Goal: Use online tool/utility: Use online tool/utility

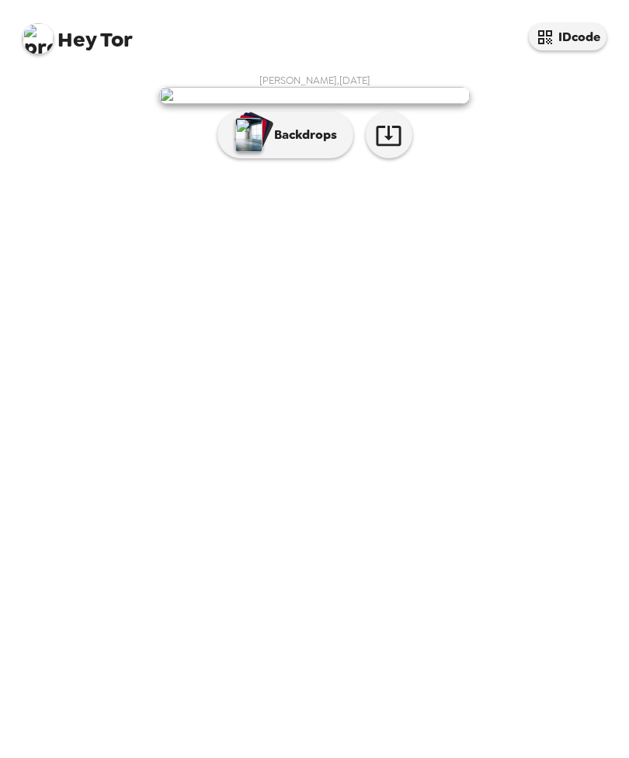
click at [393, 149] on icon "button" at bounding box center [388, 135] width 27 height 27
click at [260, 152] on img "button" at bounding box center [248, 135] width 27 height 34
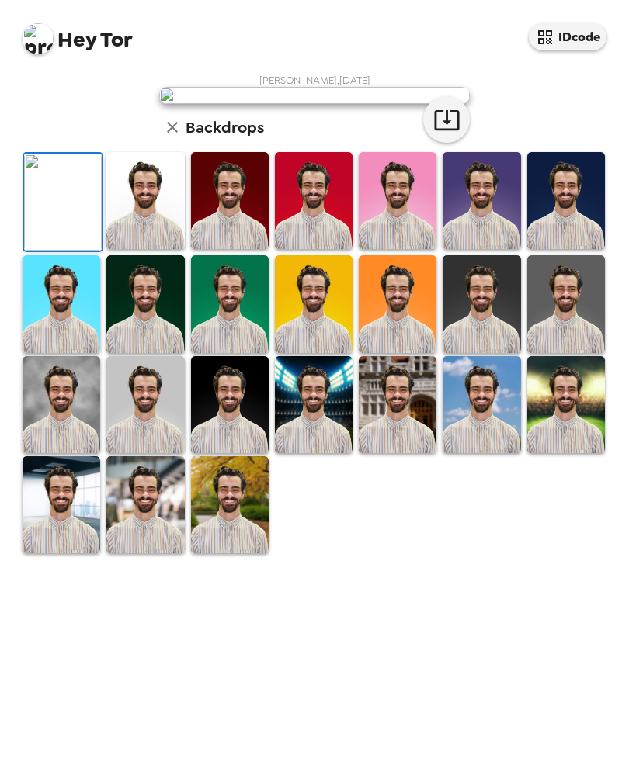
scroll to position [52, 0]
click at [148, 249] on img at bounding box center [145, 200] width 78 height 97
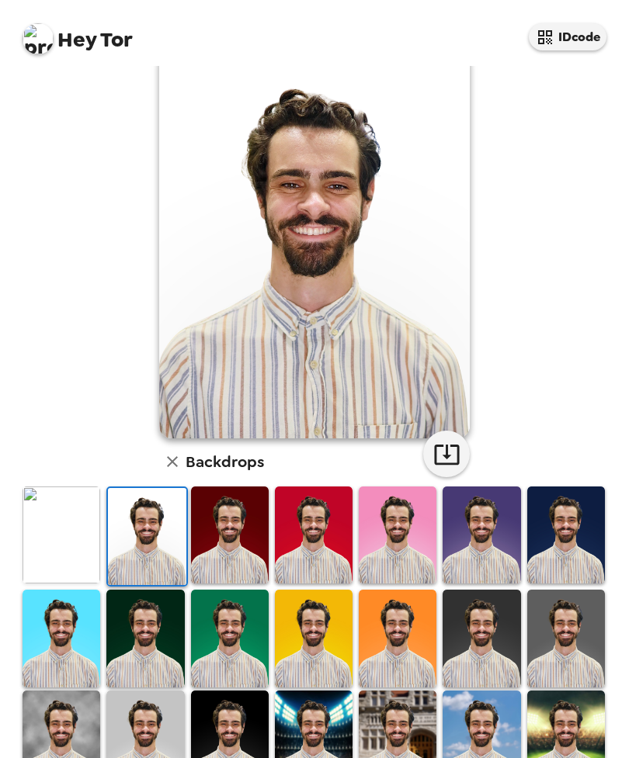
scroll to position [126, 0]
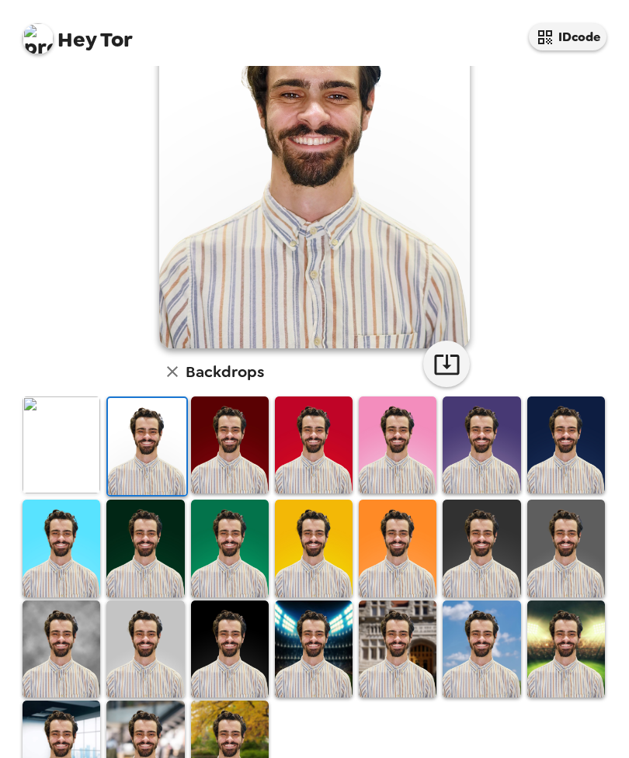
click at [575, 440] on img at bounding box center [566, 445] width 78 height 97
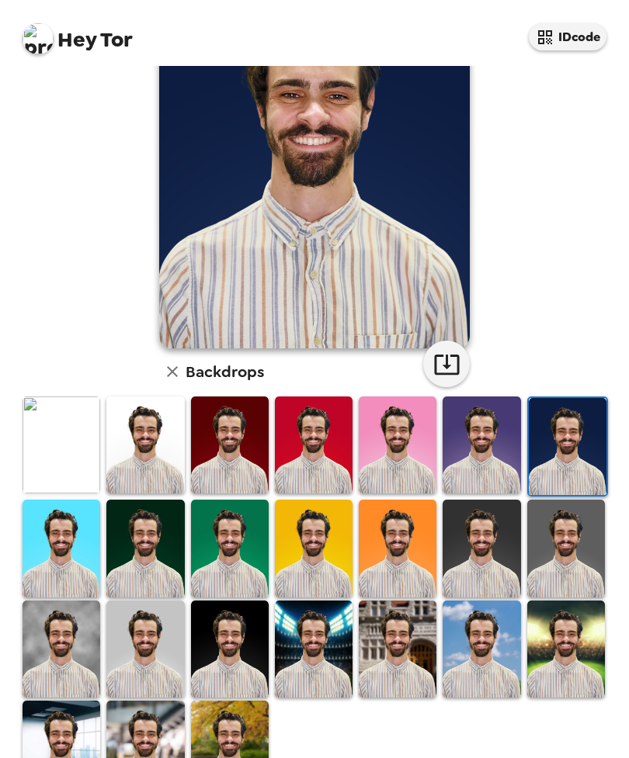
click at [571, 435] on img at bounding box center [567, 446] width 78 height 97
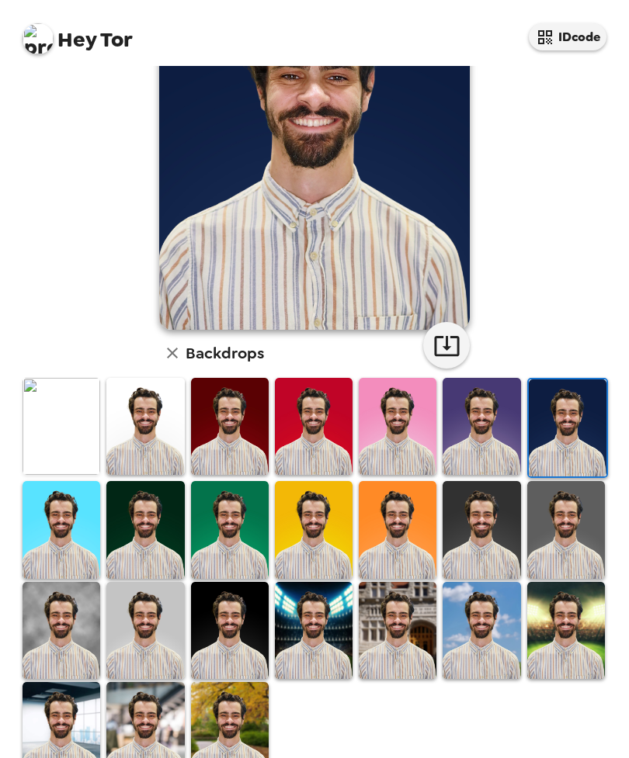
scroll to position [143, 0]
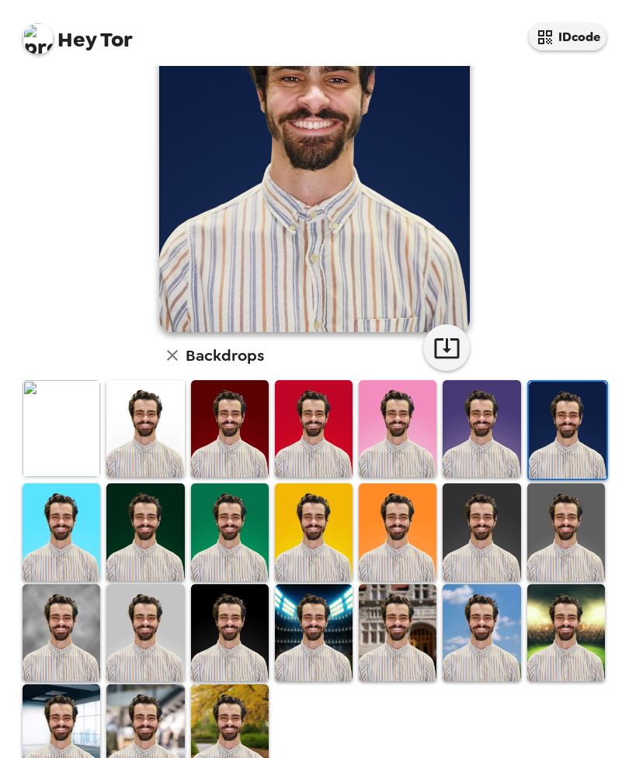
click at [149, 727] on img at bounding box center [145, 732] width 78 height 97
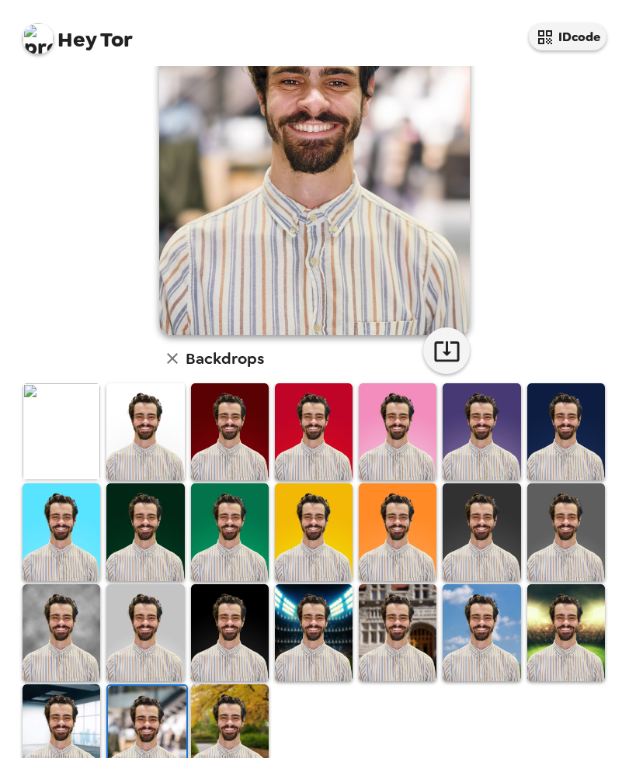
click at [145, 721] on img at bounding box center [147, 734] width 78 height 97
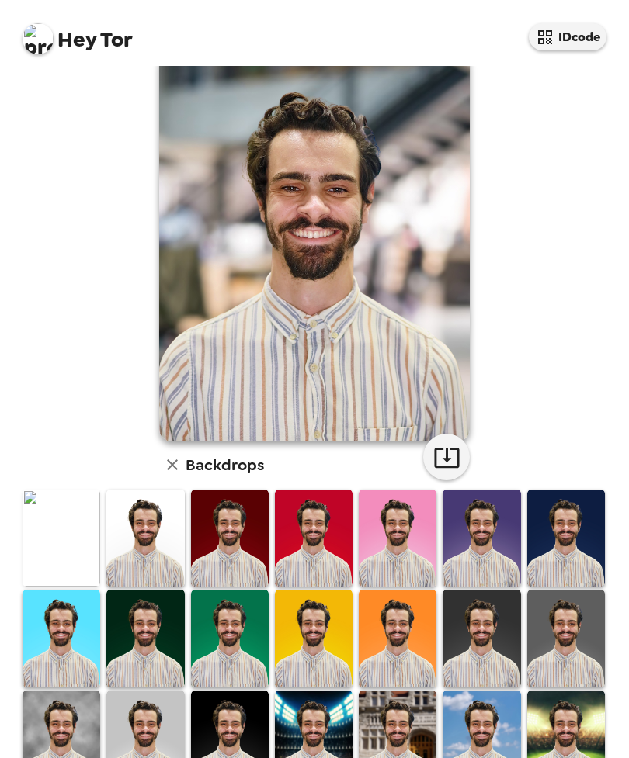
scroll to position [28, 0]
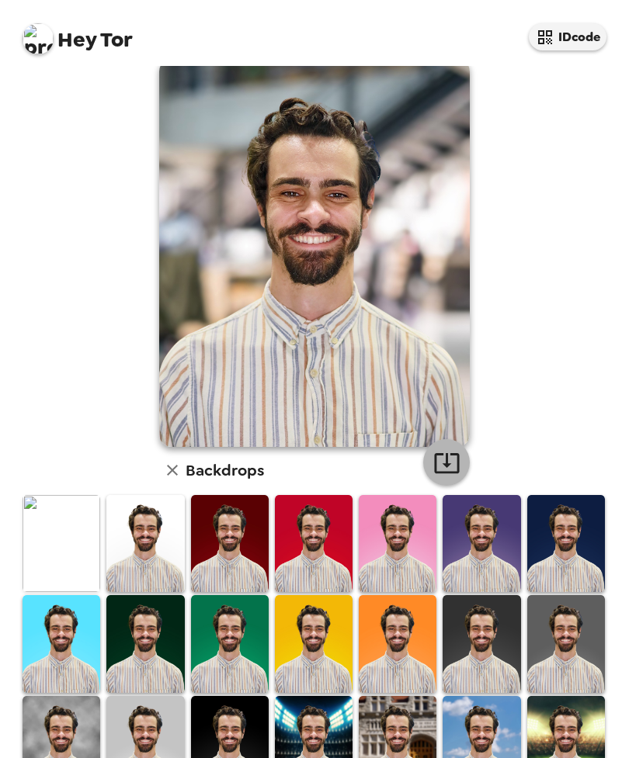
click at [455, 462] on icon "button" at bounding box center [446, 462] width 27 height 27
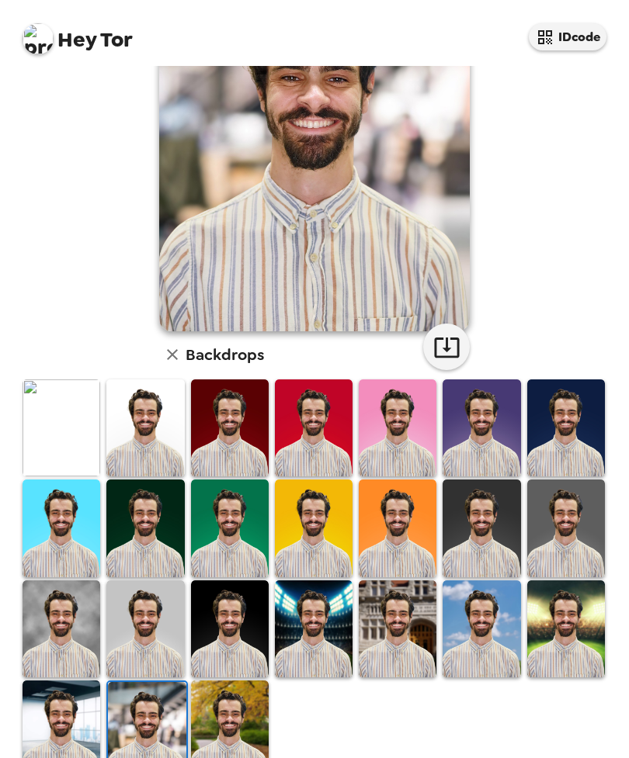
scroll to position [143, 0]
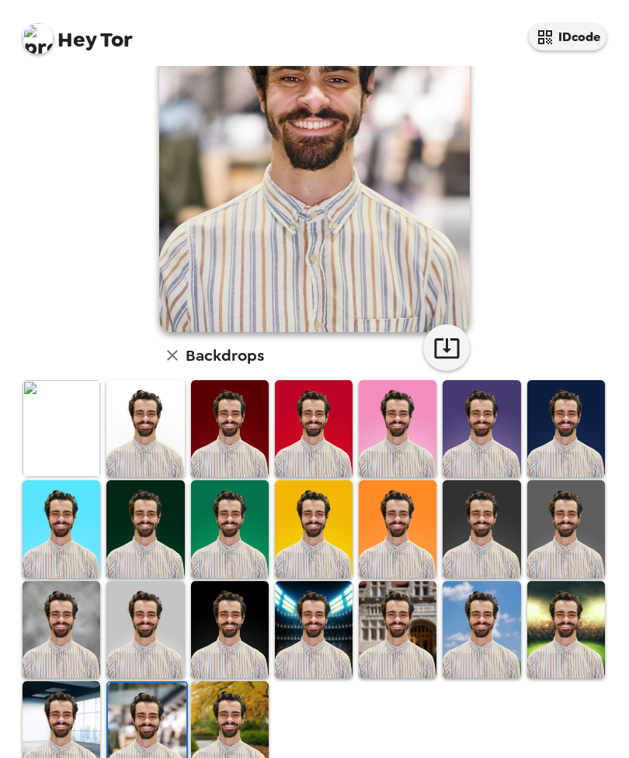
click at [572, 526] on img at bounding box center [566, 528] width 78 height 97
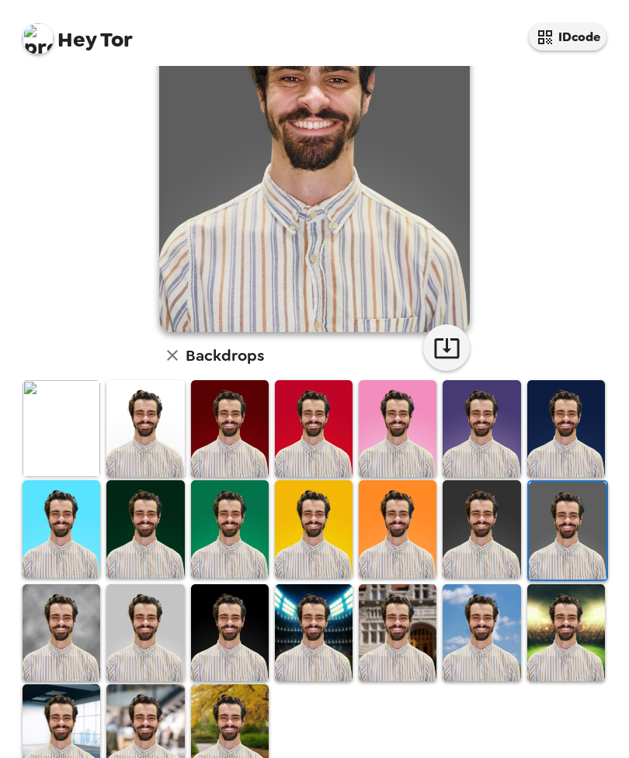
click at [573, 535] on img at bounding box center [567, 530] width 78 height 97
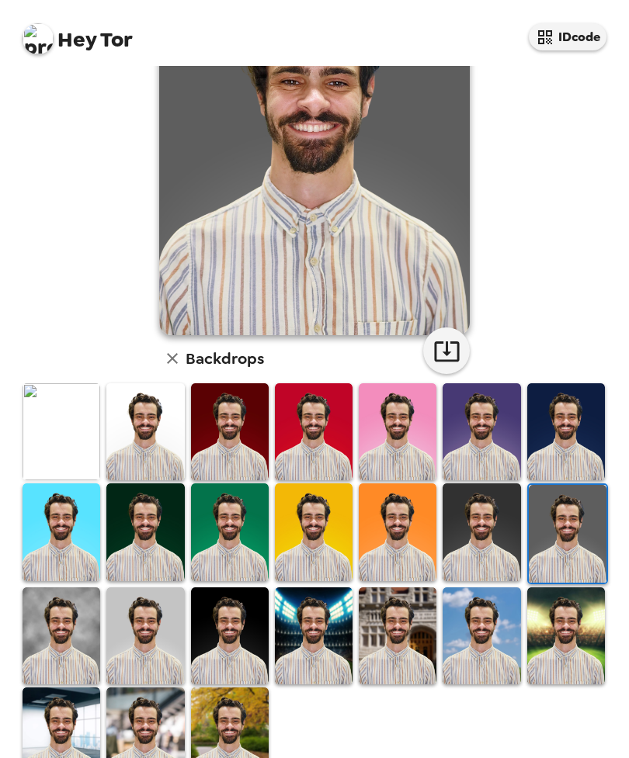
click at [580, 434] on img at bounding box center [566, 431] width 78 height 97
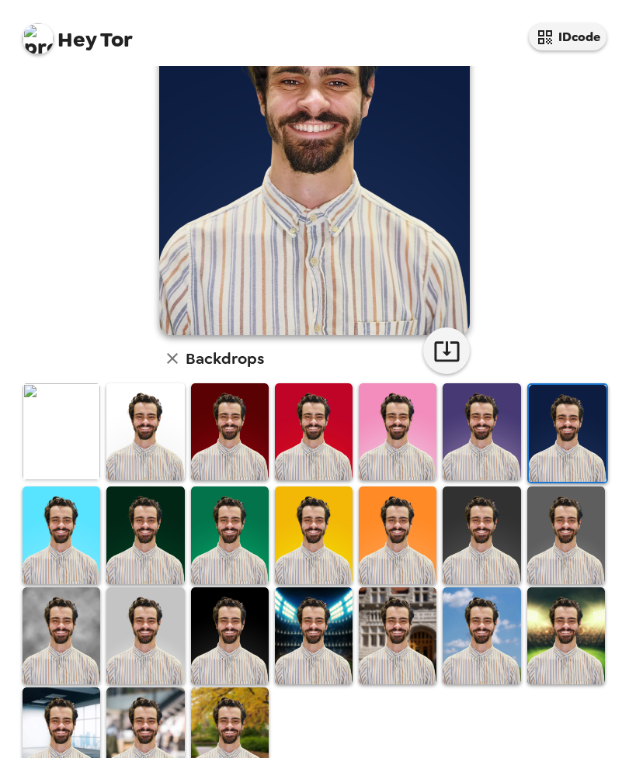
click at [563, 440] on img at bounding box center [567, 433] width 78 height 97
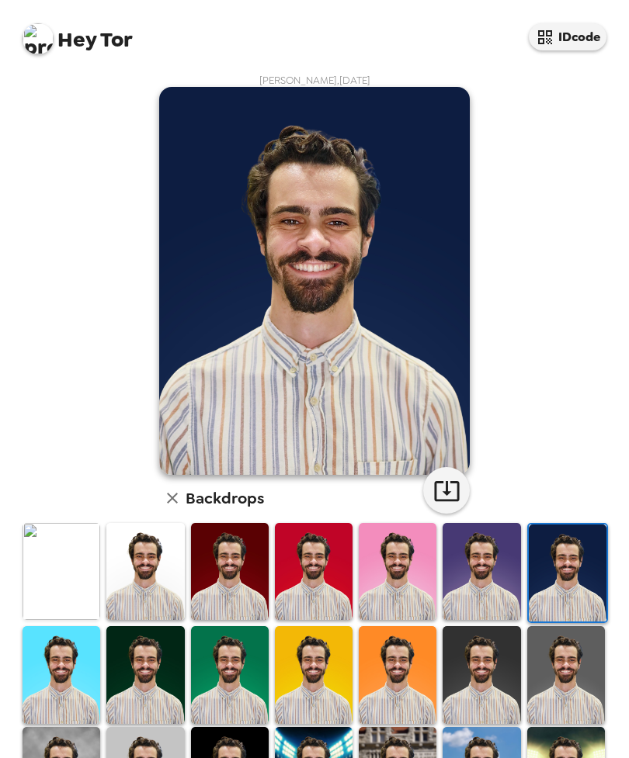
scroll to position [0, 0]
click at [445, 496] on icon "button" at bounding box center [446, 491] width 25 height 20
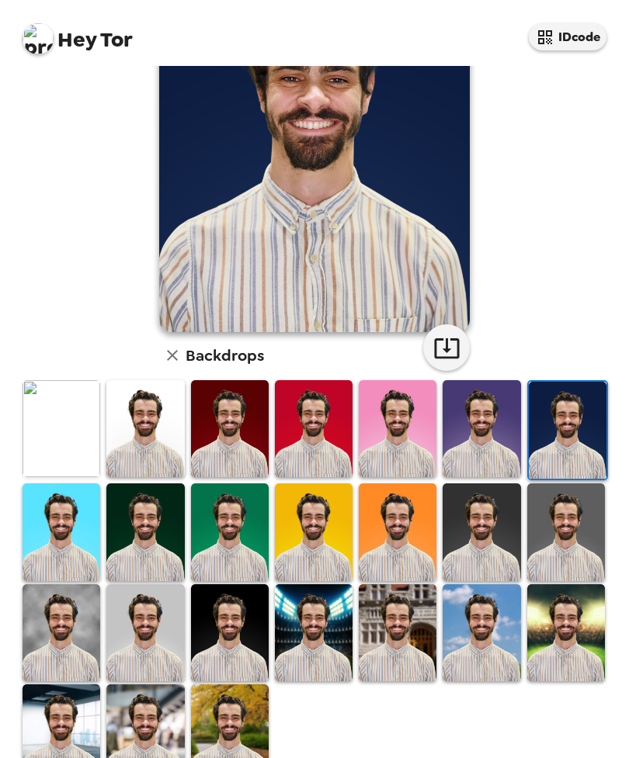
scroll to position [50, 0]
